Goal: Task Accomplishment & Management: Manage account settings

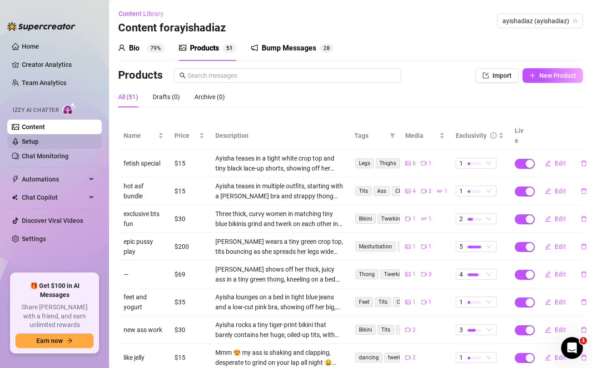
click at [39, 143] on link "Setup" at bounding box center [30, 141] width 17 height 7
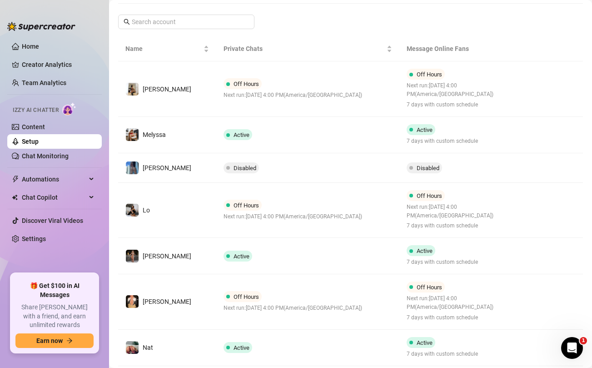
scroll to position [149, 0]
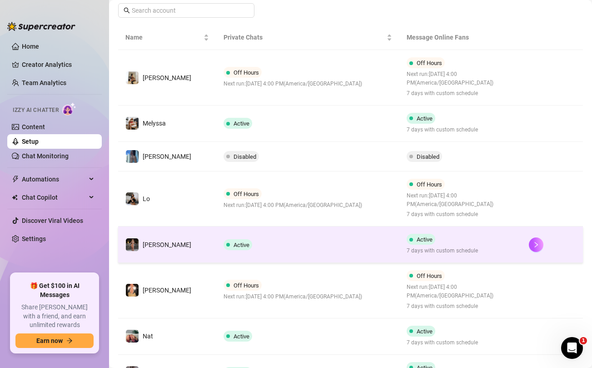
click at [286, 253] on td "Active" at bounding box center [308, 244] width 184 height 36
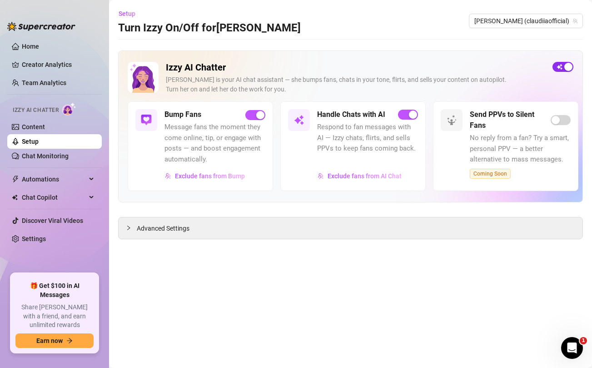
click at [562, 66] on span "button" at bounding box center [563, 67] width 21 height 10
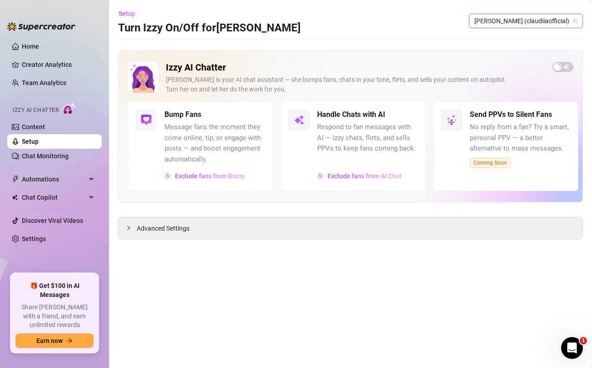
click at [518, 20] on span "[PERSON_NAME] (claudiiaofficial)" at bounding box center [525, 21] width 103 height 14
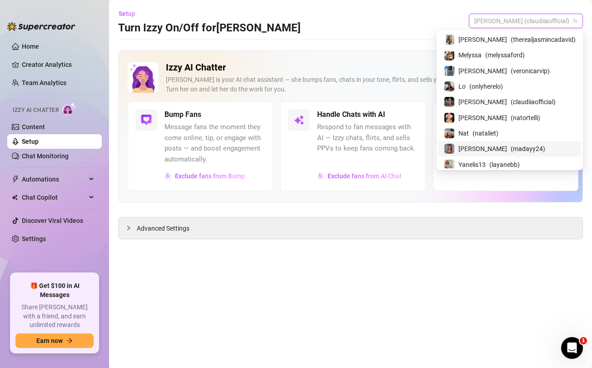
click at [500, 147] on span "[PERSON_NAME]" at bounding box center [483, 149] width 49 height 10
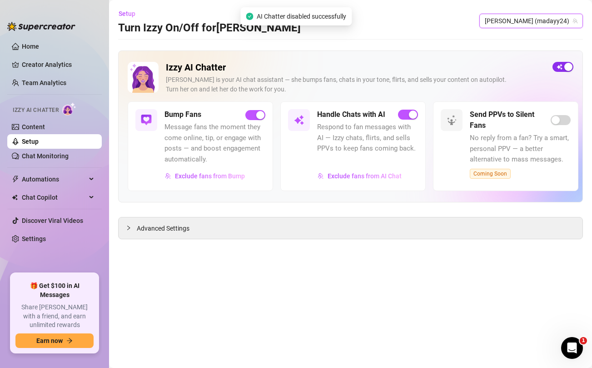
click at [560, 67] on span "button" at bounding box center [563, 67] width 21 height 10
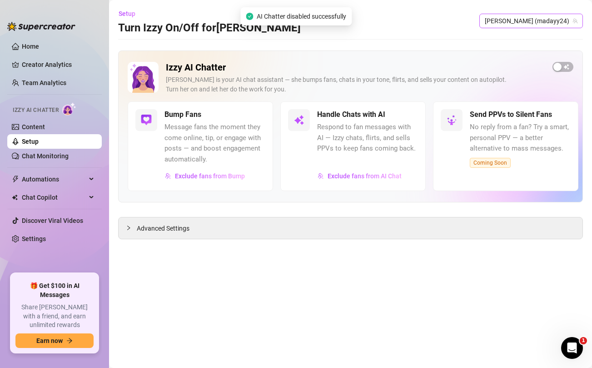
click at [548, 23] on span "[PERSON_NAME] (madayy24)" at bounding box center [531, 21] width 93 height 14
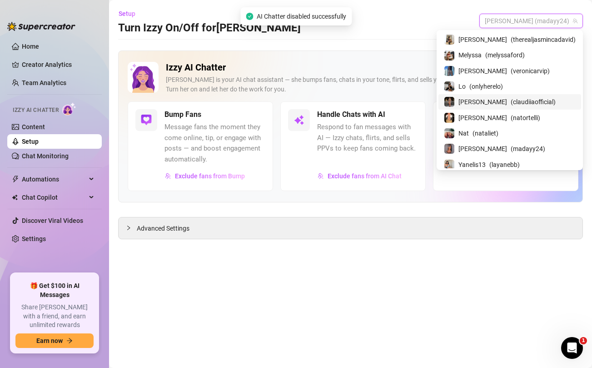
scroll to position [78, 0]
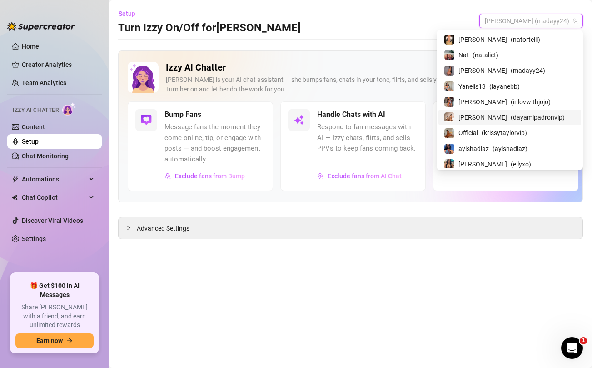
click at [511, 116] on span "( dayamipadronvip )" at bounding box center [538, 117] width 54 height 10
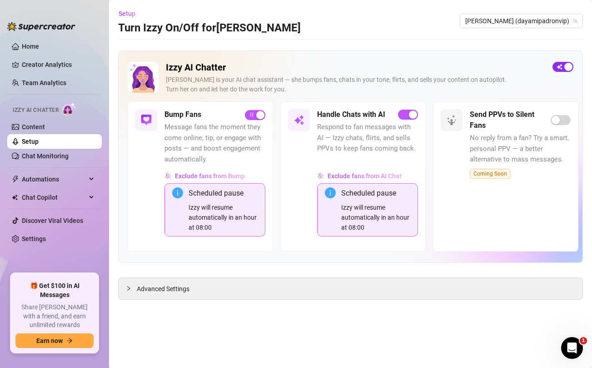
click at [563, 68] on span "button" at bounding box center [563, 67] width 21 height 10
